Goal: Task Accomplishment & Management: Manage account settings

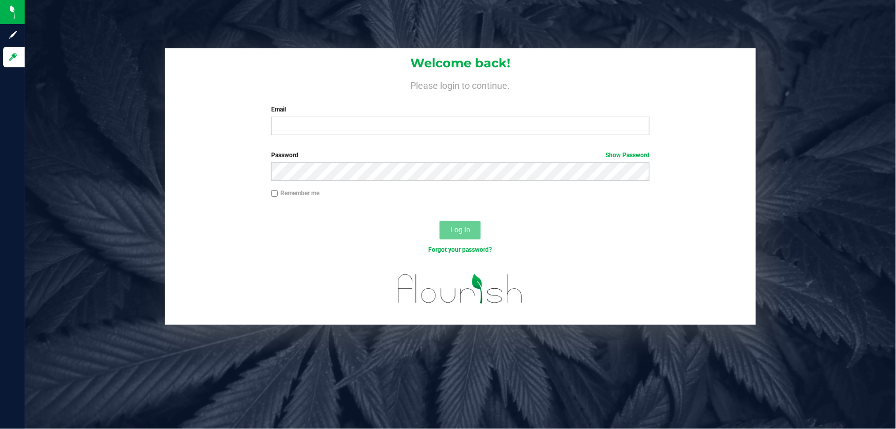
click at [303, 135] on div "Welcome back! Please login to continue. Email Required Please format your email…" at bounding box center [460, 95] width 591 height 95
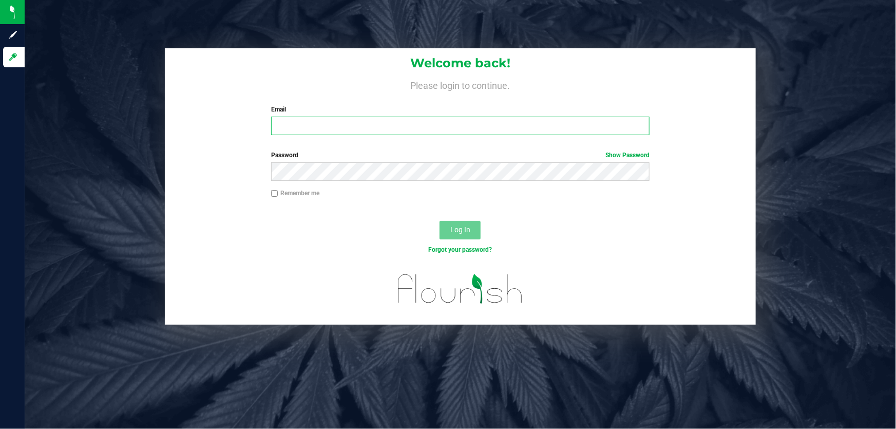
click at [304, 133] on input "Email" at bounding box center [460, 126] width 379 height 18
type input "[EMAIL_ADDRESS][DOMAIN_NAME]"
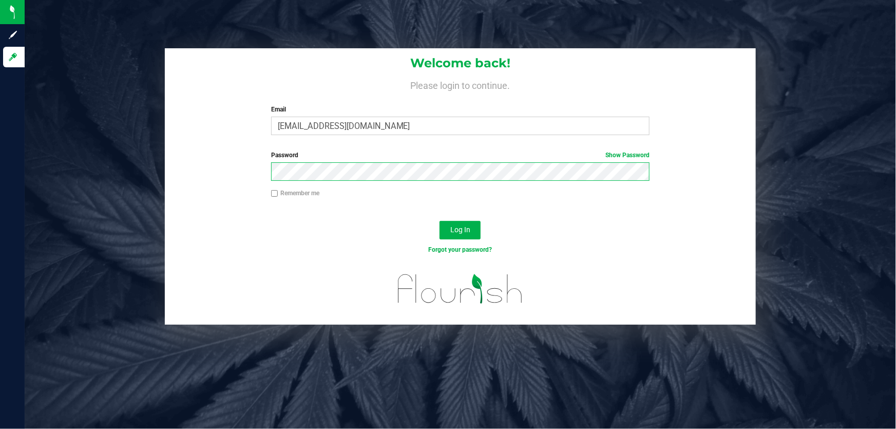
click at [440, 221] on button "Log In" at bounding box center [460, 230] width 41 height 18
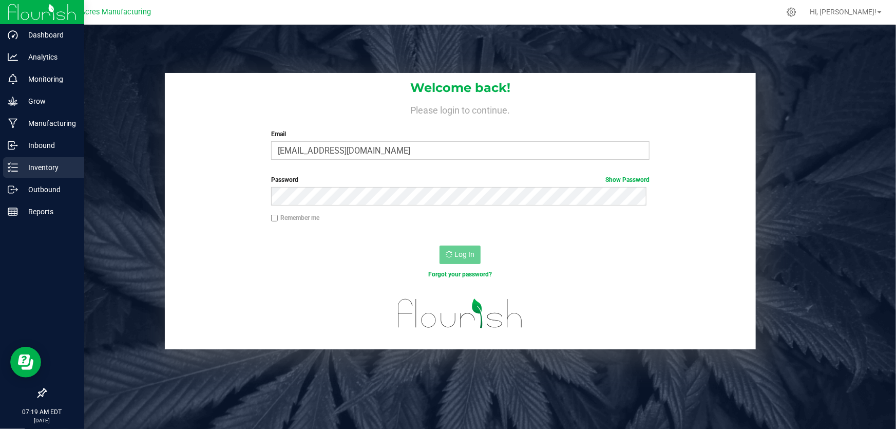
click at [21, 162] on p "Inventory" at bounding box center [49, 167] width 62 height 12
